Goal: Use online tool/utility: Utilize a website feature to perform a specific function

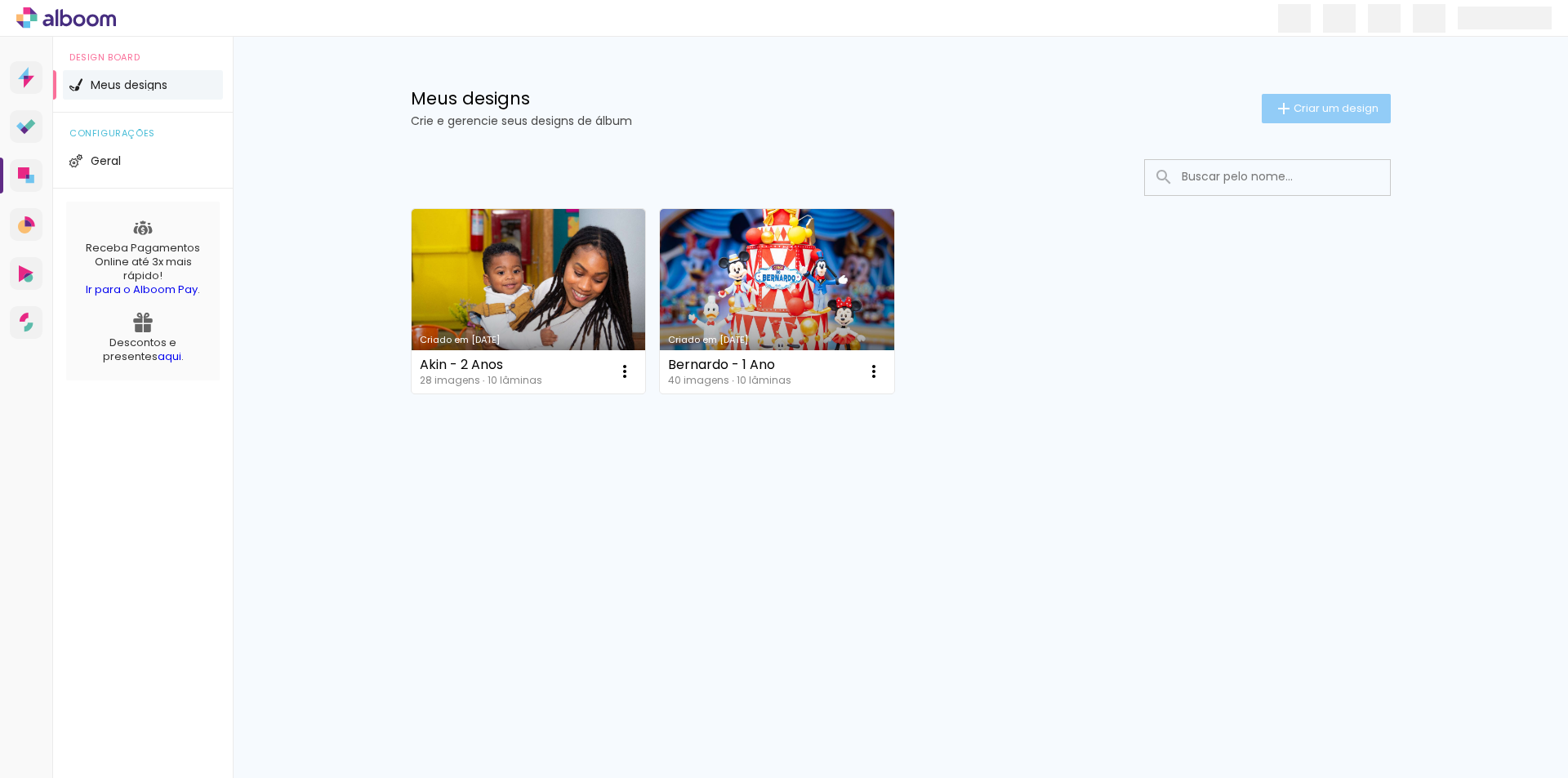
click at [1315, 107] on span "Criar um design" at bounding box center [1336, 108] width 85 height 10
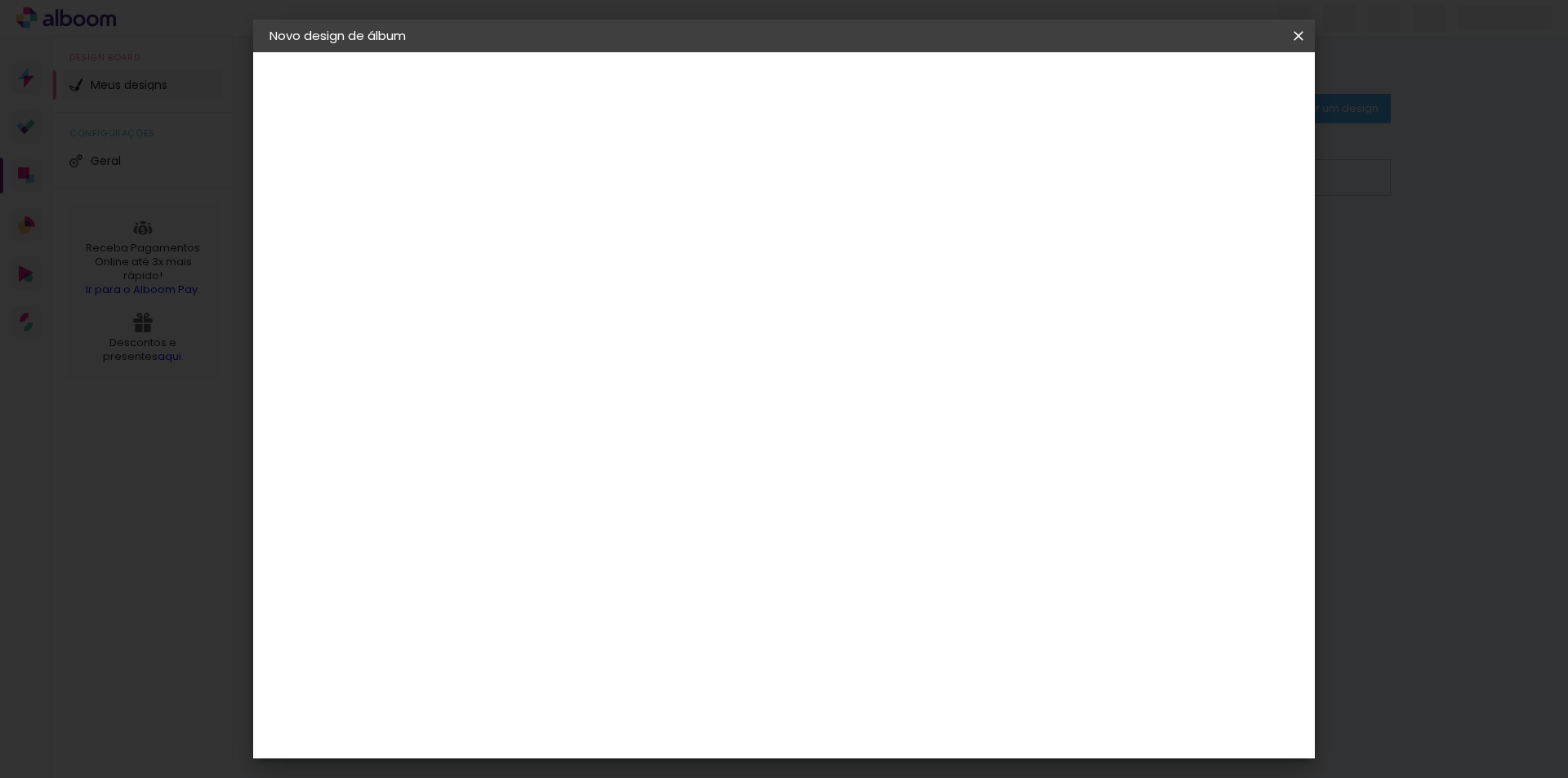
click at [536, 211] on input at bounding box center [536, 219] width 0 height 25
type input "[PERSON_NAME] - 3 Anos"
type paper-input "[PERSON_NAME] - 3 Anos"
click at [0, 0] on slot "Avançar" at bounding box center [0, 0] width 0 height 0
click at [843, 249] on paper-item "Tamanho Livre" at bounding box center [764, 248] width 156 height 36
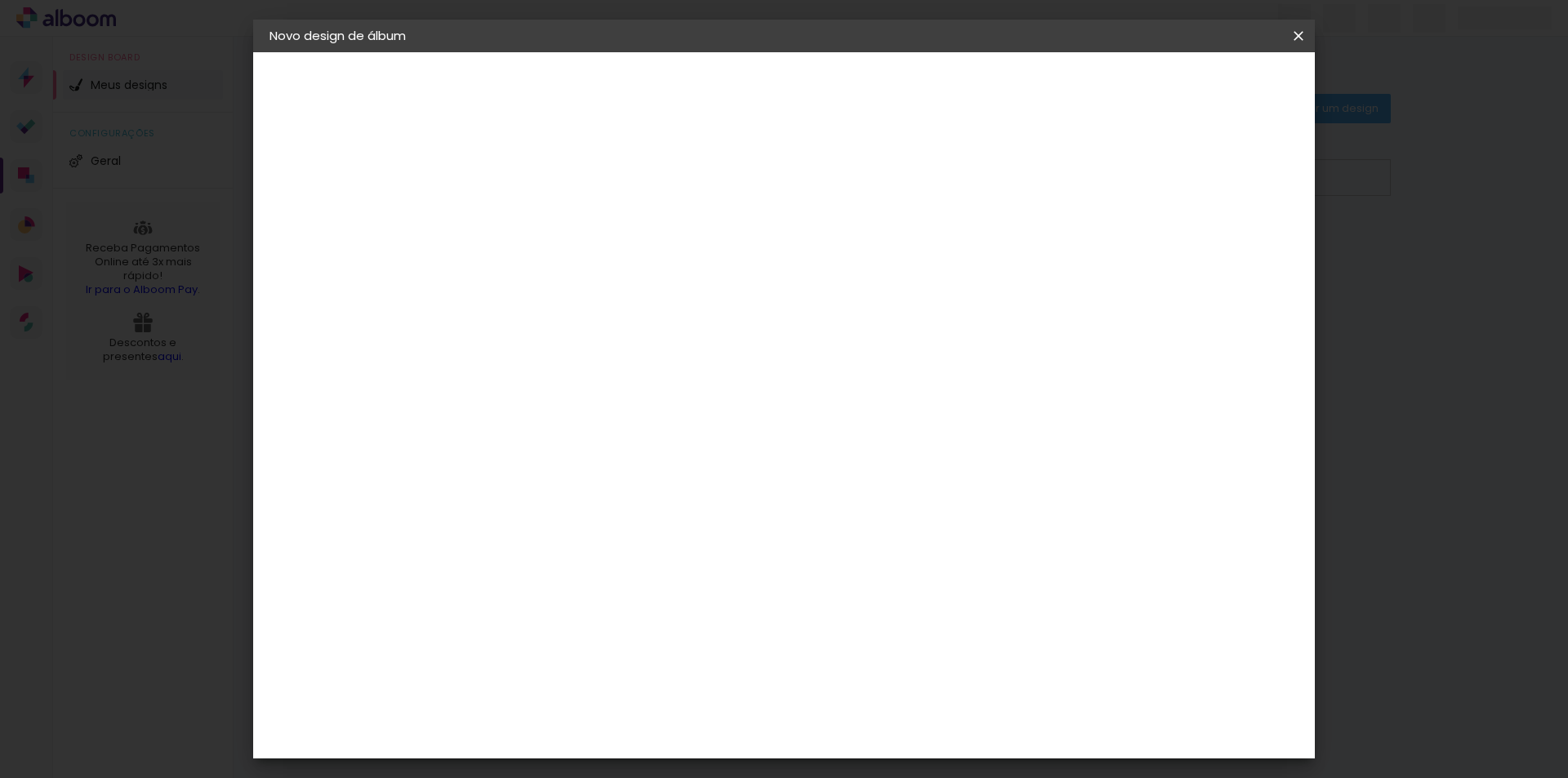
scroll to position [3909, 0]
click at [0, 0] on slot "Avançar" at bounding box center [0, 0] width 0 height 0
click at [884, 685] on input "60" at bounding box center [874, 681] width 43 height 24
type input "6"
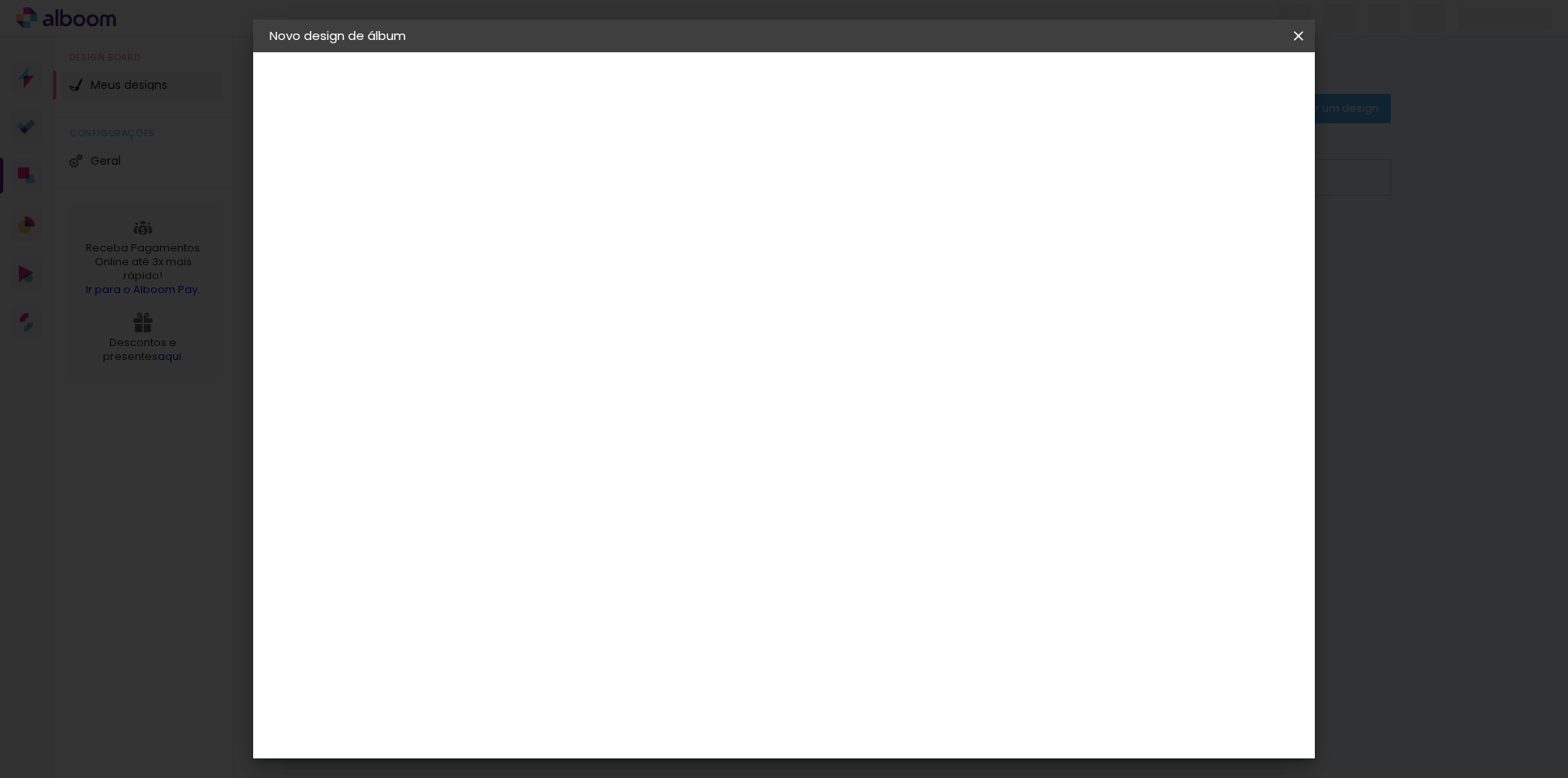
type input "42"
type paper-input "42"
click at [497, 436] on input "30" at bounding box center [485, 443] width 43 height 24
drag, startPoint x: 501, startPoint y: 438, endPoint x: 441, endPoint y: 439, distance: 60.0
click at [441, 52] on quentale-album-spec "Iniciar design Iniciar design" at bounding box center [783, 52] width 1061 height 0
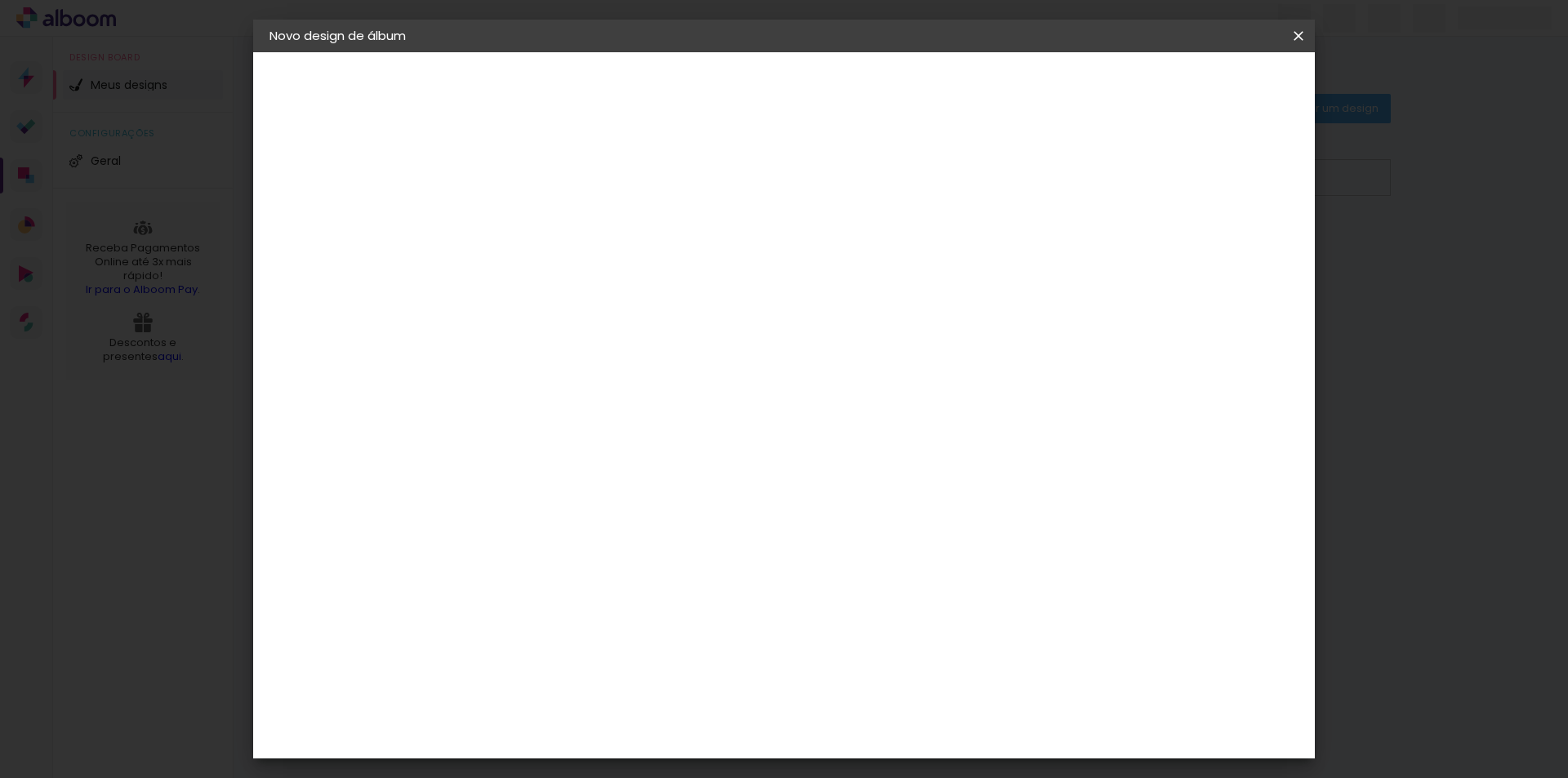
type input "3"
type input "15"
type paper-input "15"
click at [658, 183] on div "21 cm cm cm mm A maioria das encadernadoras sugere 5mm de sangria." at bounding box center [851, 117] width 772 height 130
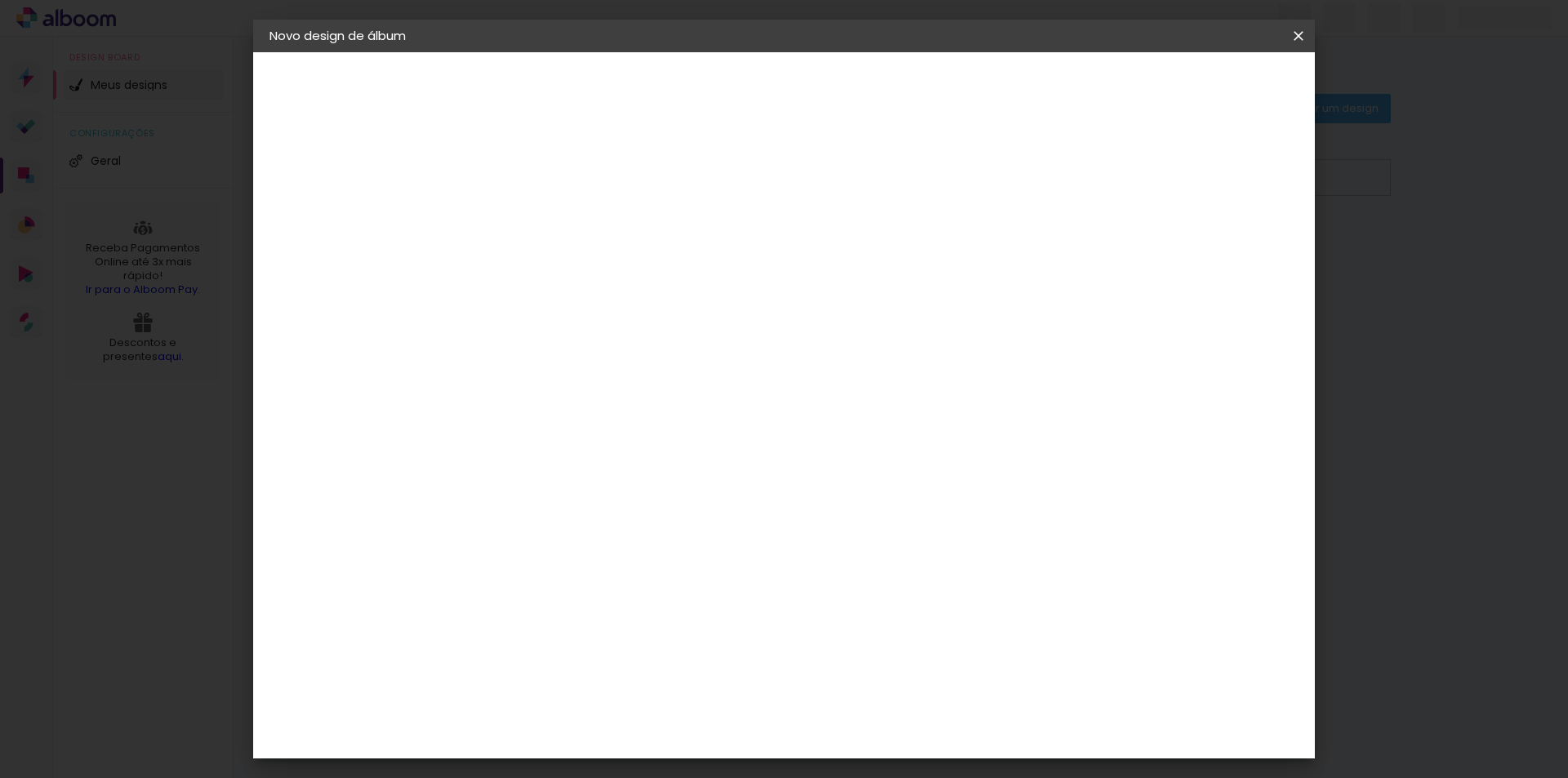
scroll to position [0, 0]
click at [1196, 88] on span "Iniciar design" at bounding box center [1159, 86] width 74 height 11
